Goal: Task Accomplishment & Management: Manage account settings

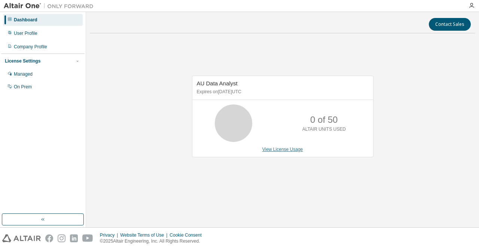
click at [289, 152] on link "View License Usage" at bounding box center [283, 149] width 41 height 5
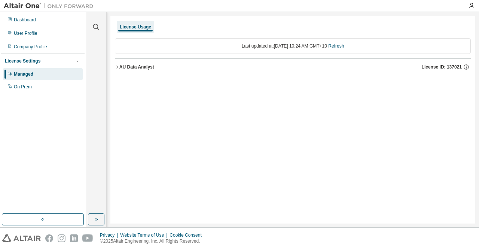
click at [331, 48] on div "Last updated at: Tue 2025-08-12 10:24 AM GMT+10 Refresh" at bounding box center [293, 46] width 356 height 16
click at [342, 46] on link "Refresh" at bounding box center [336, 45] width 16 height 5
click at [358, 60] on button "AU Data Analyst License ID: 137021" at bounding box center [293, 67] width 356 height 16
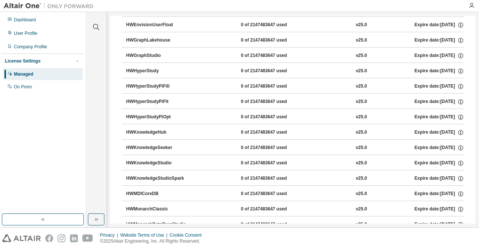
scroll to position [375, 0]
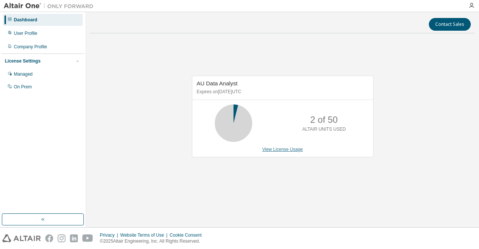
click at [297, 148] on link "View License Usage" at bounding box center [283, 149] width 41 height 5
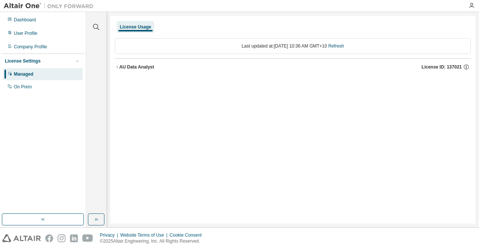
click at [154, 69] on div "AU Data Analyst" at bounding box center [136, 67] width 35 height 6
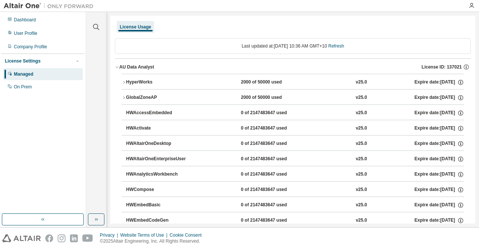
click at [171, 96] on div "GlobalZoneAP" at bounding box center [159, 97] width 67 height 7
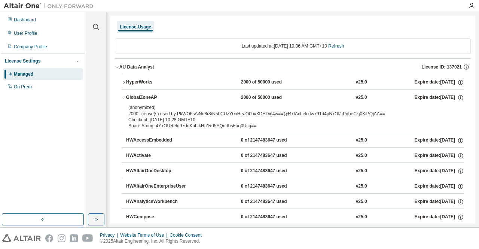
click at [174, 82] on div "HyperWorks" at bounding box center [159, 82] width 67 height 7
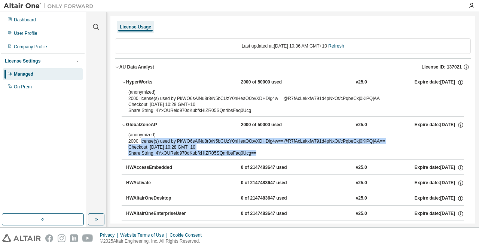
drag, startPoint x: 142, startPoint y: 142, endPoint x: 287, endPoint y: 155, distance: 145.2
click at [287, 155] on div "(anonymized) 2000 license(s) used by PkWO6sAiNu8r8/N5bCUzY0nHeaO0bvXDHDig4w==@R…" at bounding box center [283, 144] width 311 height 24
click at [285, 155] on div "Share String: 4YxOUReld970dKubfkHIZR05SQnrIbsFaq0Ucg==" at bounding box center [283, 153] width 311 height 6
drag, startPoint x: 299, startPoint y: 152, endPoint x: 121, endPoint y: 142, distance: 177.8
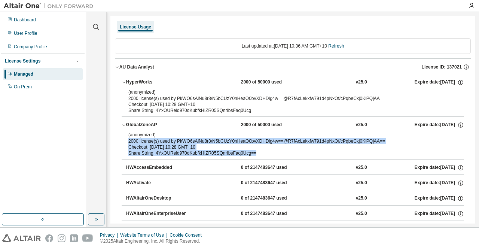
drag, startPoint x: 121, startPoint y: 142, endPoint x: 134, endPoint y: 131, distance: 16.2
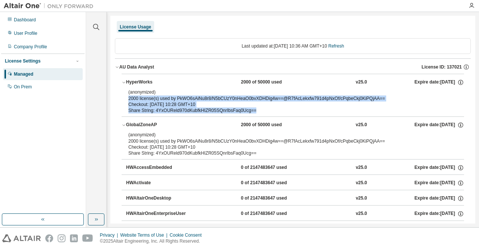
drag, startPoint x: 131, startPoint y: 98, endPoint x: 275, endPoint y: 115, distance: 144.4
click at [275, 115] on div "(anonymized) 2000 license(s) used by PkWO6sAiNu8r8/N5bCUzY0nHeaO0bvXDHDig4w==@R…" at bounding box center [293, 102] width 343 height 27
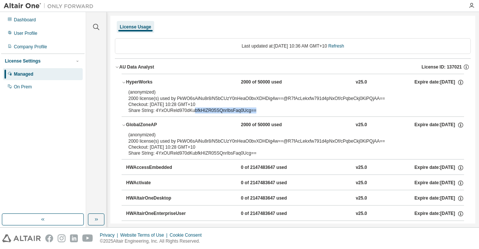
drag, startPoint x: 287, startPoint y: 112, endPoint x: 227, endPoint y: 110, distance: 59.6
click at [187, 111] on div "Share String: 4YxOUReld970dKubfkHIZR05SQnrIbsFaq0Ucg==" at bounding box center [283, 110] width 311 height 6
click at [338, 113] on div "Share String: 4YxOUReld970dKubfkHIZR05SQnrIbsFaq0Ucg==" at bounding box center [283, 110] width 311 height 6
click at [461, 81] on icon "button" at bounding box center [461, 81] width 1 height 1
drag, startPoint x: 457, startPoint y: 81, endPoint x: 422, endPoint y: 89, distance: 35.7
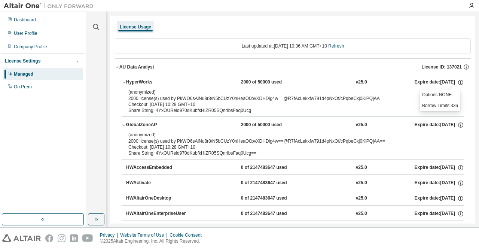
click at [461, 81] on icon "button" at bounding box center [461, 81] width 1 height 1
drag, startPoint x: 266, startPoint y: 109, endPoint x: 103, endPoint y: 103, distance: 163.0
click at [109, 103] on div "Clear all Collapse on share string Yes No Only used licenses Yes No Only my usa…" at bounding box center [282, 119] width 393 height 215
click at [135, 98] on div "(anonymized) 2000 license(s) used by PkWO6sAiNu8r8/N5bCUzY0nHeaO0bvXDHDig4w==@R…" at bounding box center [283, 95] width 311 height 12
drag, startPoint x: 123, startPoint y: 93, endPoint x: 251, endPoint y: 105, distance: 127.9
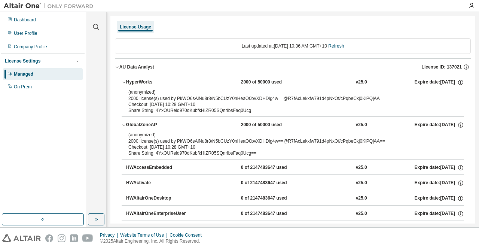
click at [249, 105] on div "(anonymized) 2000 license(s) used by PkWO6sAiNu8r8/N5bCUzY0nHeaO0bvXDHDig4w==@R…" at bounding box center [293, 102] width 343 height 27
click at [255, 110] on div "Share String: 4YxOUReld970dKubfkHIZR05SQnrIbsFaq0Ucg==" at bounding box center [283, 110] width 311 height 6
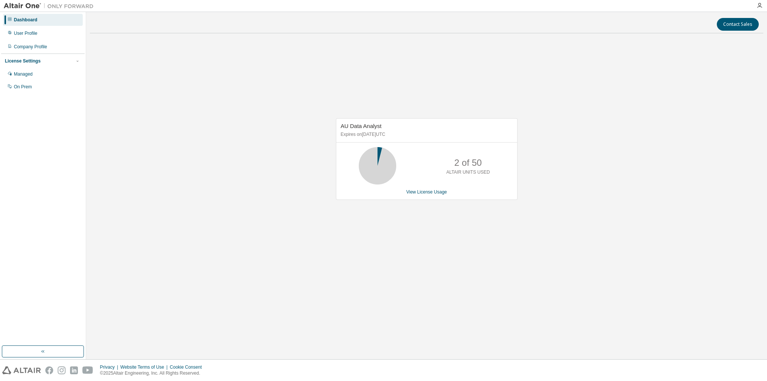
click at [418, 187] on div "AU Data Analyst Expires on [DATE] UTC 2 of 50 ALTAIR UNITS USED View License Us…" at bounding box center [427, 159] width 182 height 82
click at [422, 192] on link "View License Usage" at bounding box center [426, 192] width 41 height 5
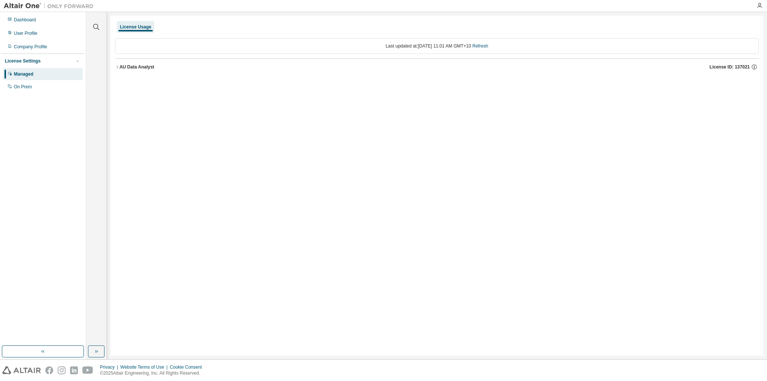
click at [632, 222] on div "License Usage Last updated at: [DATE] 11:01 AM GMT+10 Refresh AU Data Analyst L…" at bounding box center [436, 186] width 653 height 340
